Goal: Register for event/course

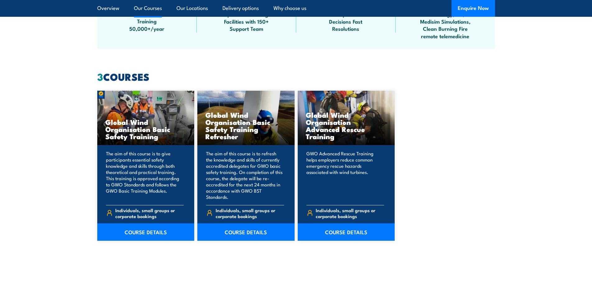
scroll to position [529, 0]
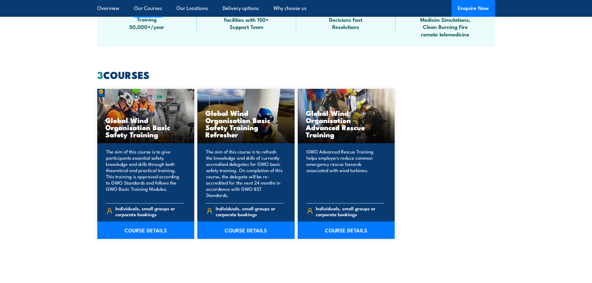
drag, startPoint x: 593, startPoint y: 41, endPoint x: 597, endPoint y: 120, distance: 79.7
click at [132, 225] on link "COURSE DETAILS" at bounding box center [145, 230] width 97 height 17
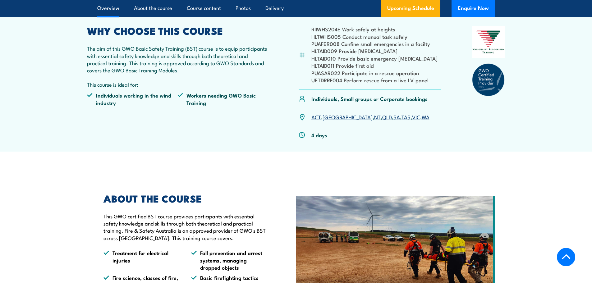
scroll to position [219, 0]
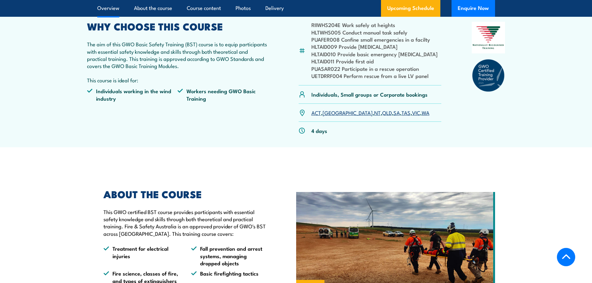
click at [422, 113] on link "WA" at bounding box center [426, 112] width 8 height 7
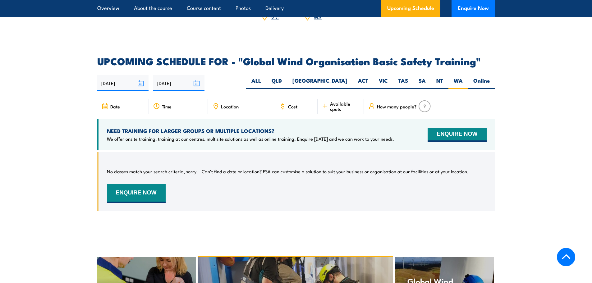
scroll to position [992, 0]
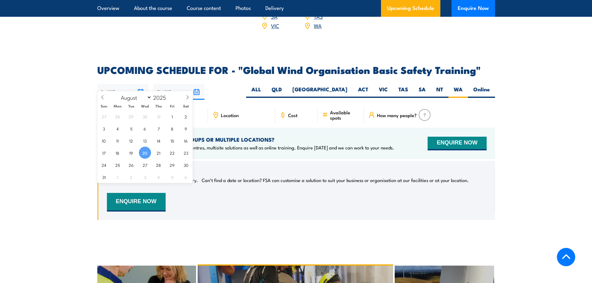
click at [140, 84] on input "[DATE]" at bounding box center [122, 92] width 51 height 16
click at [188, 98] on icon at bounding box center [187, 97] width 4 height 4
select select "8"
click at [116, 119] on span "1" at bounding box center [118, 116] width 12 height 12
type input "01/09/2025"
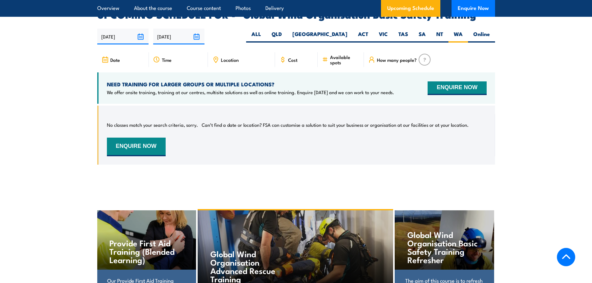
scroll to position [1010, 0]
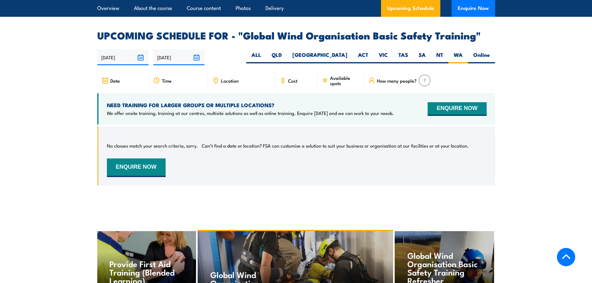
scroll to position [992, 0]
